Goal: Task Accomplishment & Management: Complete application form

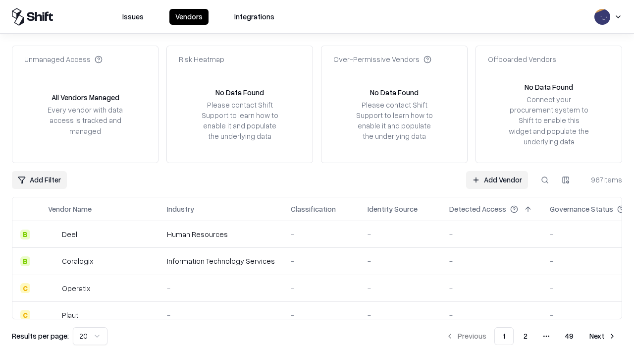
click at [497, 179] on link "Add Vendor" at bounding box center [497, 180] width 62 height 18
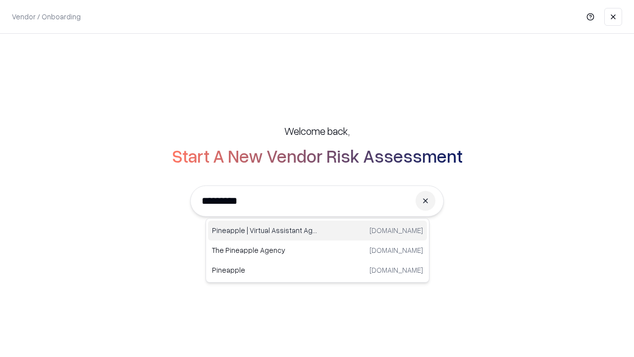
click at [318, 230] on div "Pineapple | Virtual Assistant Agency [DOMAIN_NAME]" at bounding box center [317, 231] width 219 height 20
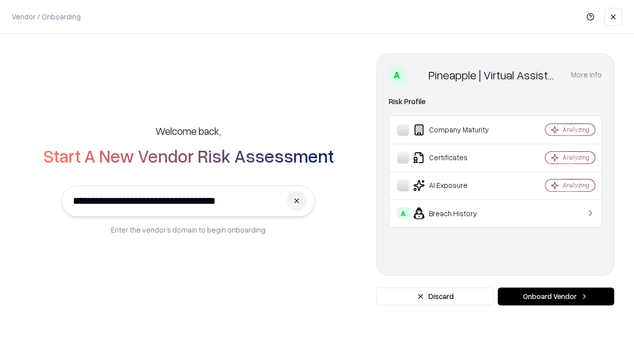
type input "**********"
click at [556, 296] on button "Onboard Vendor" at bounding box center [556, 296] width 116 height 18
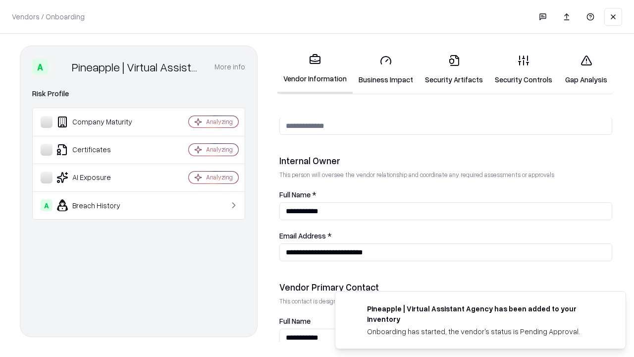
scroll to position [513, 0]
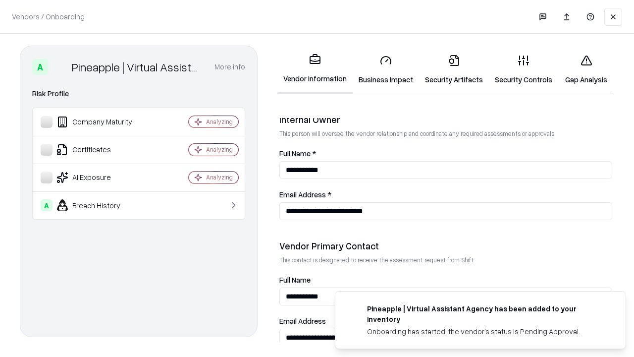
click at [386, 69] on link "Business Impact" at bounding box center [386, 70] width 66 height 46
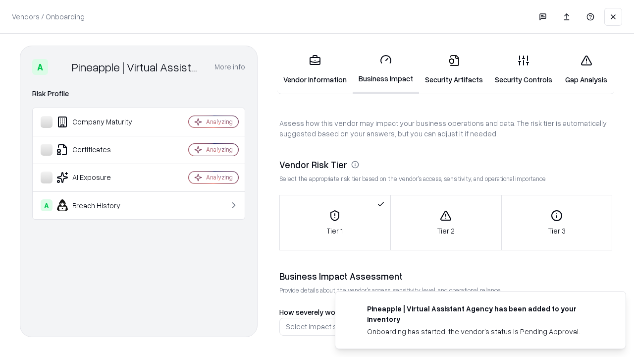
click at [454, 69] on link "Security Artifacts" at bounding box center [454, 70] width 70 height 46
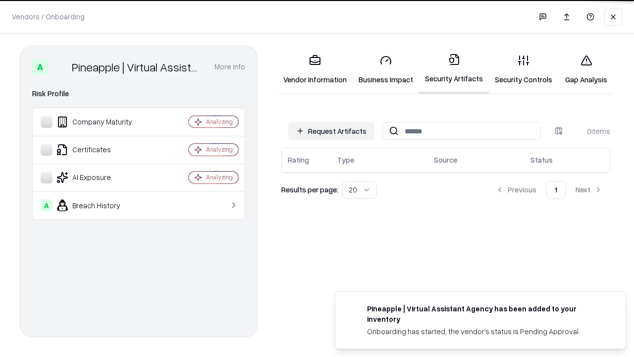
click at [332, 131] on button "Request Artifacts" at bounding box center [331, 131] width 86 height 18
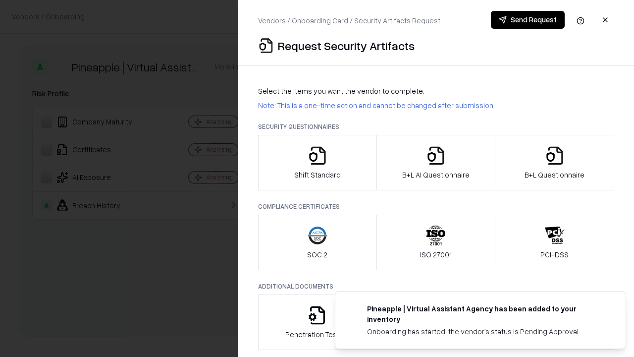
click at [317, 163] on icon "button" at bounding box center [318, 156] width 20 height 20
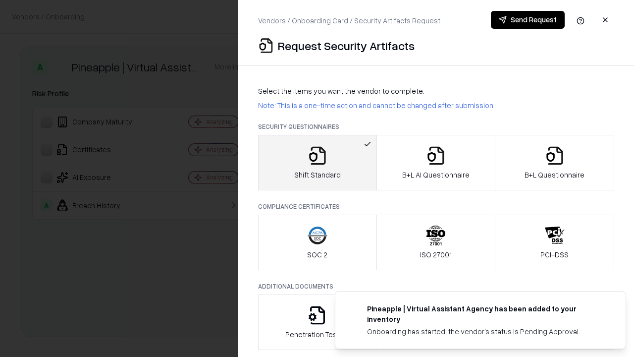
click at [528, 20] on button "Send Request" at bounding box center [528, 20] width 74 height 18
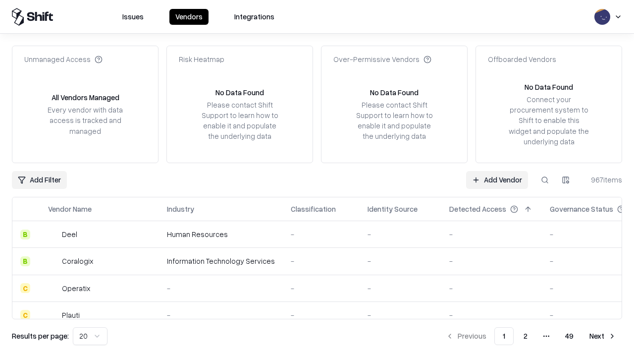
click at [545, 179] on button at bounding box center [545, 180] width 18 height 18
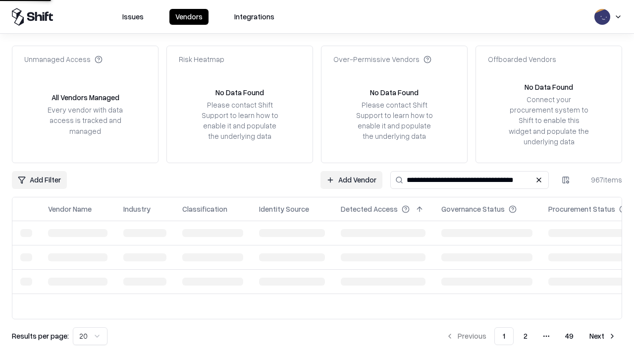
type input "**********"
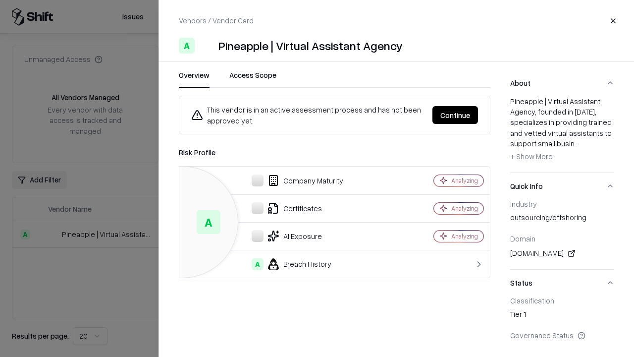
click at [456, 115] on button "Continue" at bounding box center [456, 115] width 46 height 18
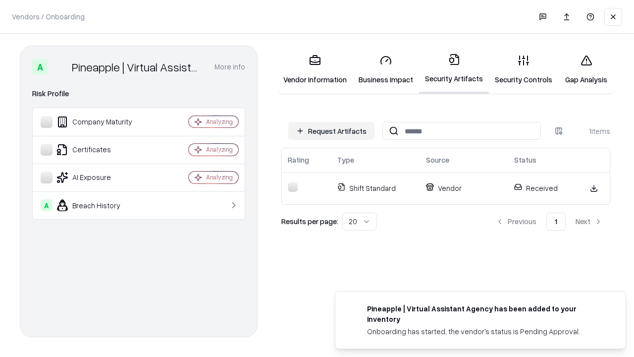
click at [524, 69] on link "Security Controls" at bounding box center [523, 70] width 69 height 46
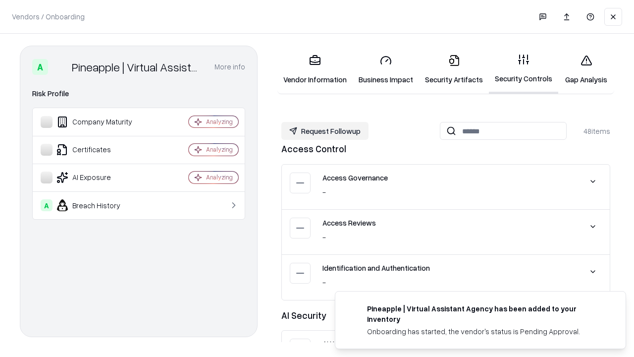
click at [325, 131] on button "Request Followup" at bounding box center [325, 131] width 87 height 18
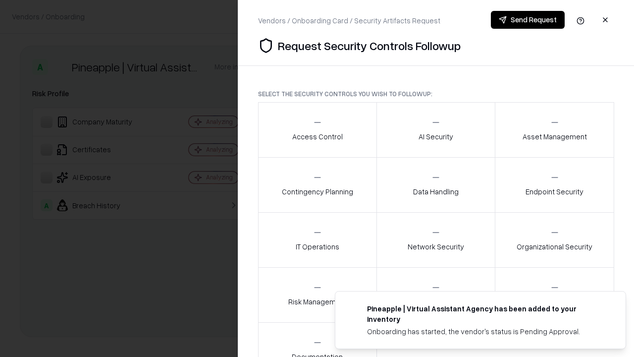
click at [317, 130] on div "Access Control" at bounding box center [317, 129] width 51 height 24
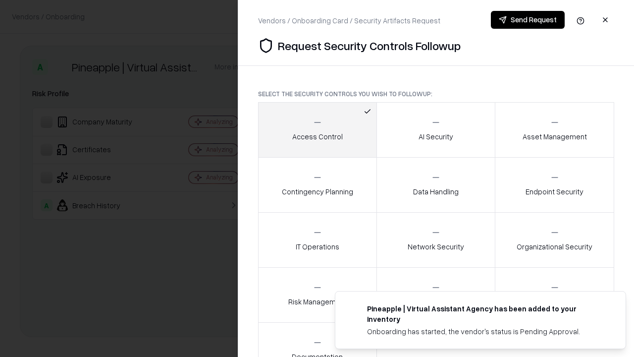
click at [528, 20] on button "Send Request" at bounding box center [528, 20] width 74 height 18
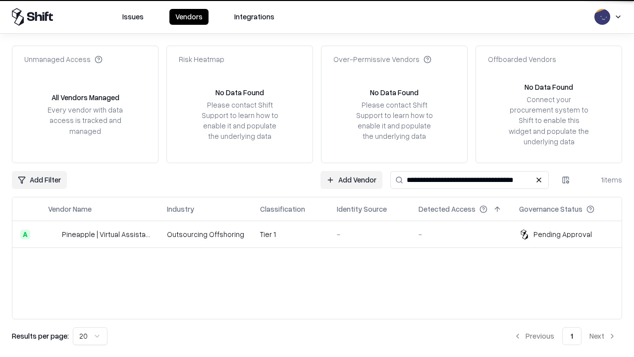
type input "**********"
click at [323, 234] on td "Tier 1" at bounding box center [290, 234] width 77 height 27
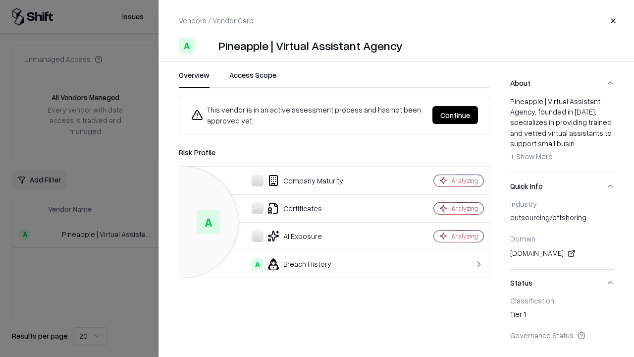
click at [456, 115] on button "Continue" at bounding box center [456, 115] width 46 height 18
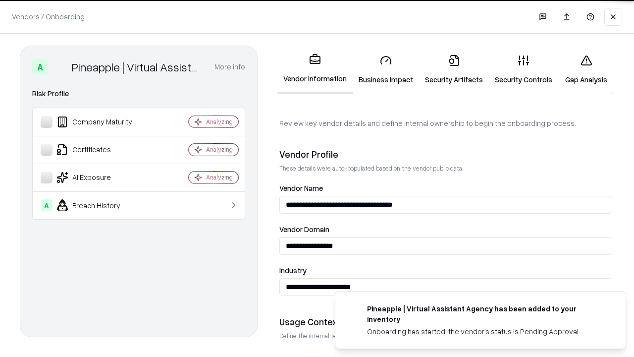
click at [586, 69] on link "Gap Analysis" at bounding box center [587, 70] width 56 height 46
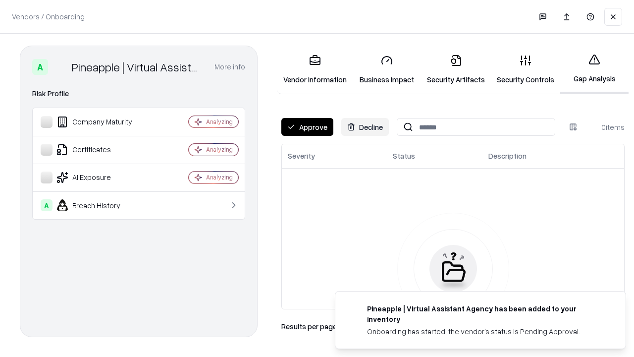
click at [307, 127] on button "Approve" at bounding box center [308, 127] width 52 height 18
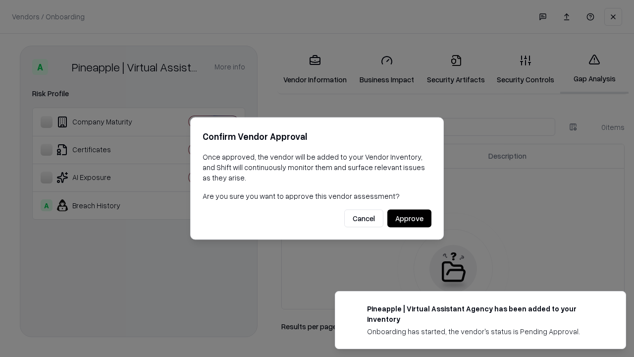
click at [409, 218] on button "Approve" at bounding box center [410, 219] width 44 height 18
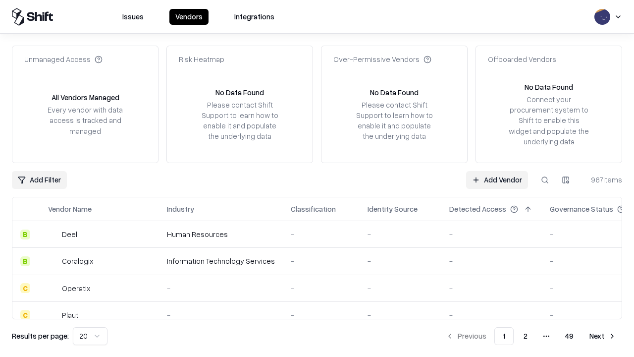
type input "**********"
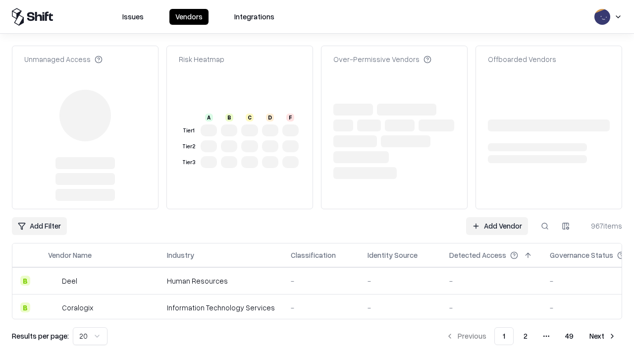
click at [497, 217] on link "Add Vendor" at bounding box center [497, 226] width 62 height 18
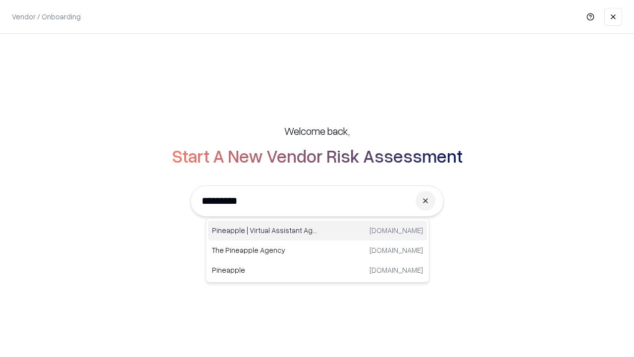
click at [318, 230] on div "Pineapple | Virtual Assistant Agency [DOMAIN_NAME]" at bounding box center [317, 231] width 219 height 20
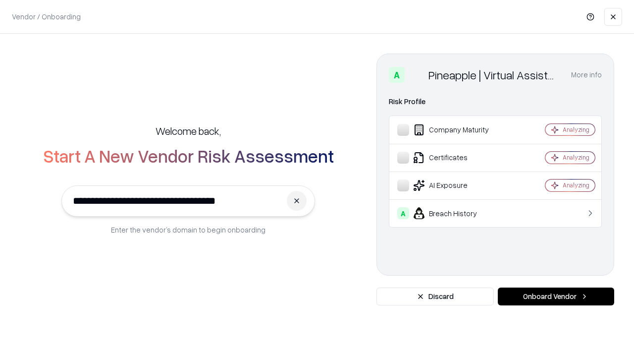
type input "**********"
click at [556, 296] on button "Onboard Vendor" at bounding box center [556, 296] width 116 height 18
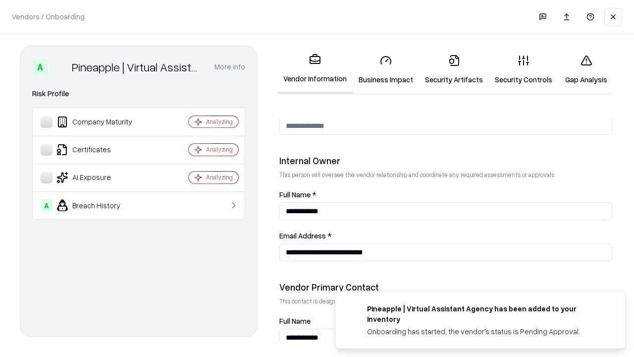
scroll to position [513, 0]
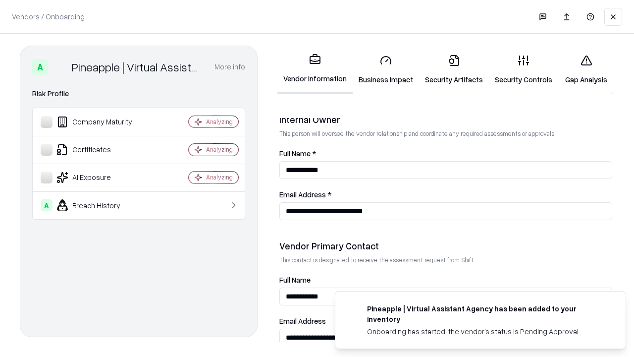
click at [586, 69] on link "Gap Analysis" at bounding box center [587, 70] width 56 height 46
